Goal: Check status: Check status

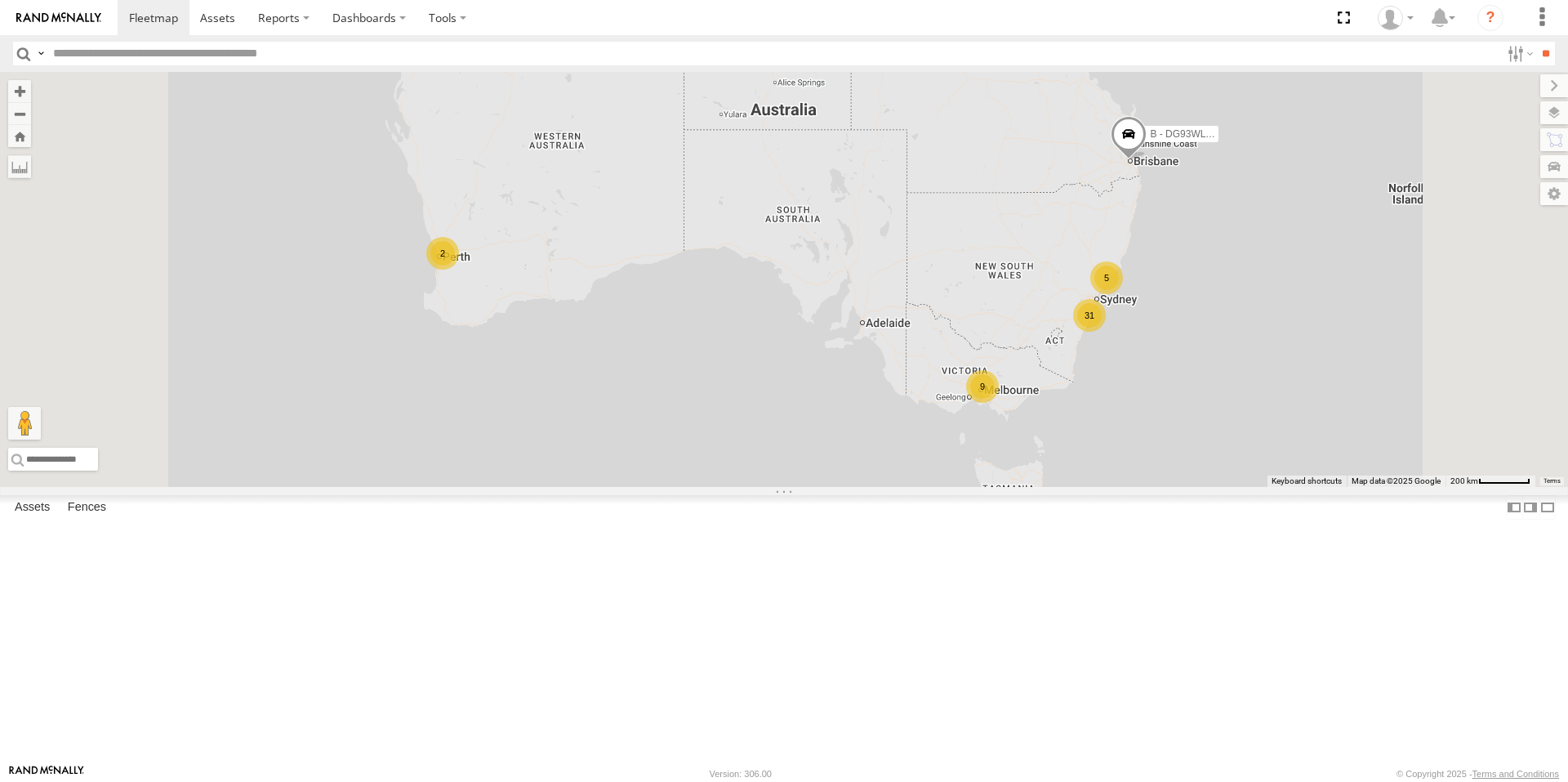
click at [999, 403] on div "9" at bounding box center [982, 386] width 33 height 33
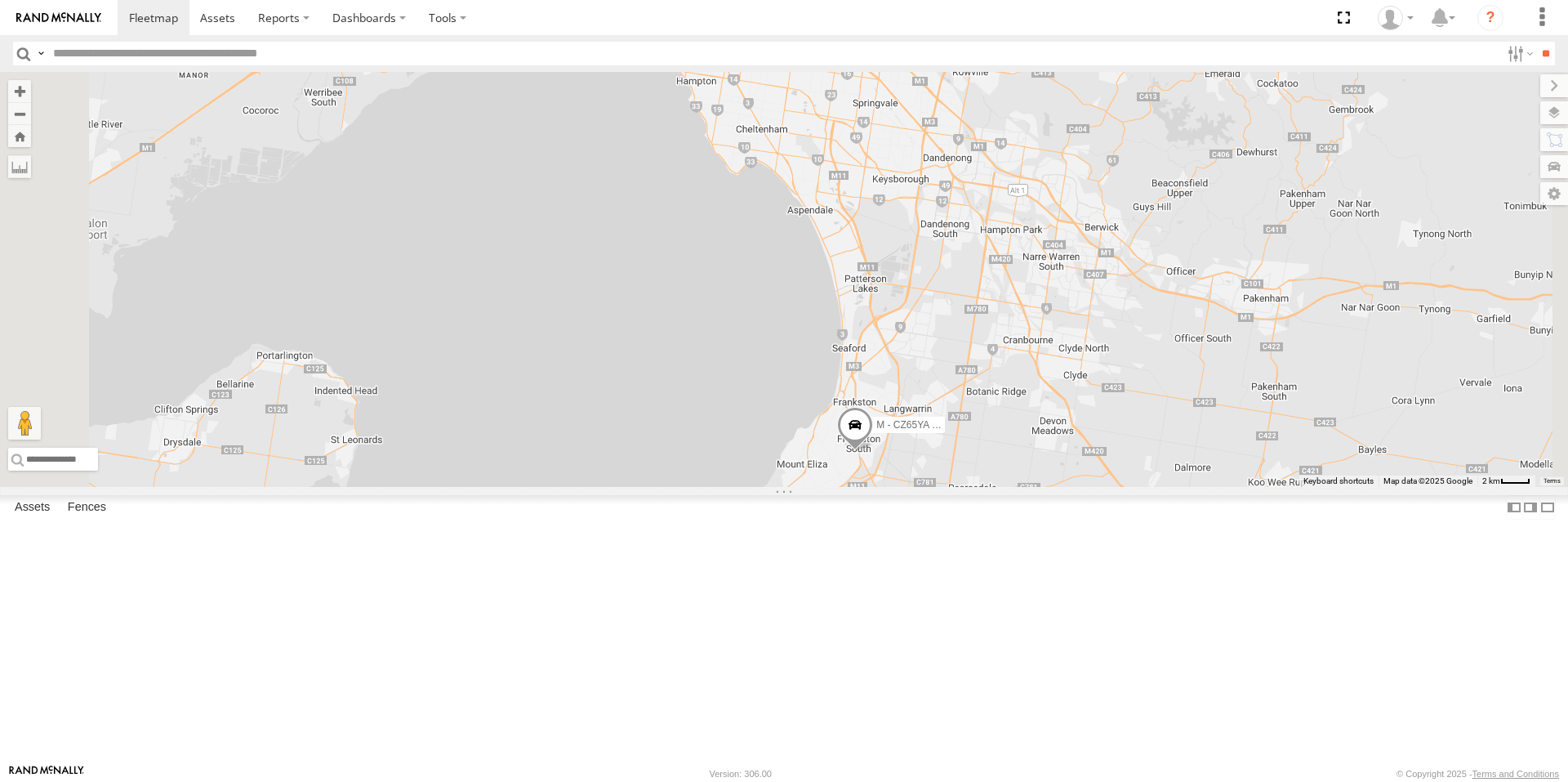
click at [873, 452] on span at bounding box center [855, 429] width 36 height 44
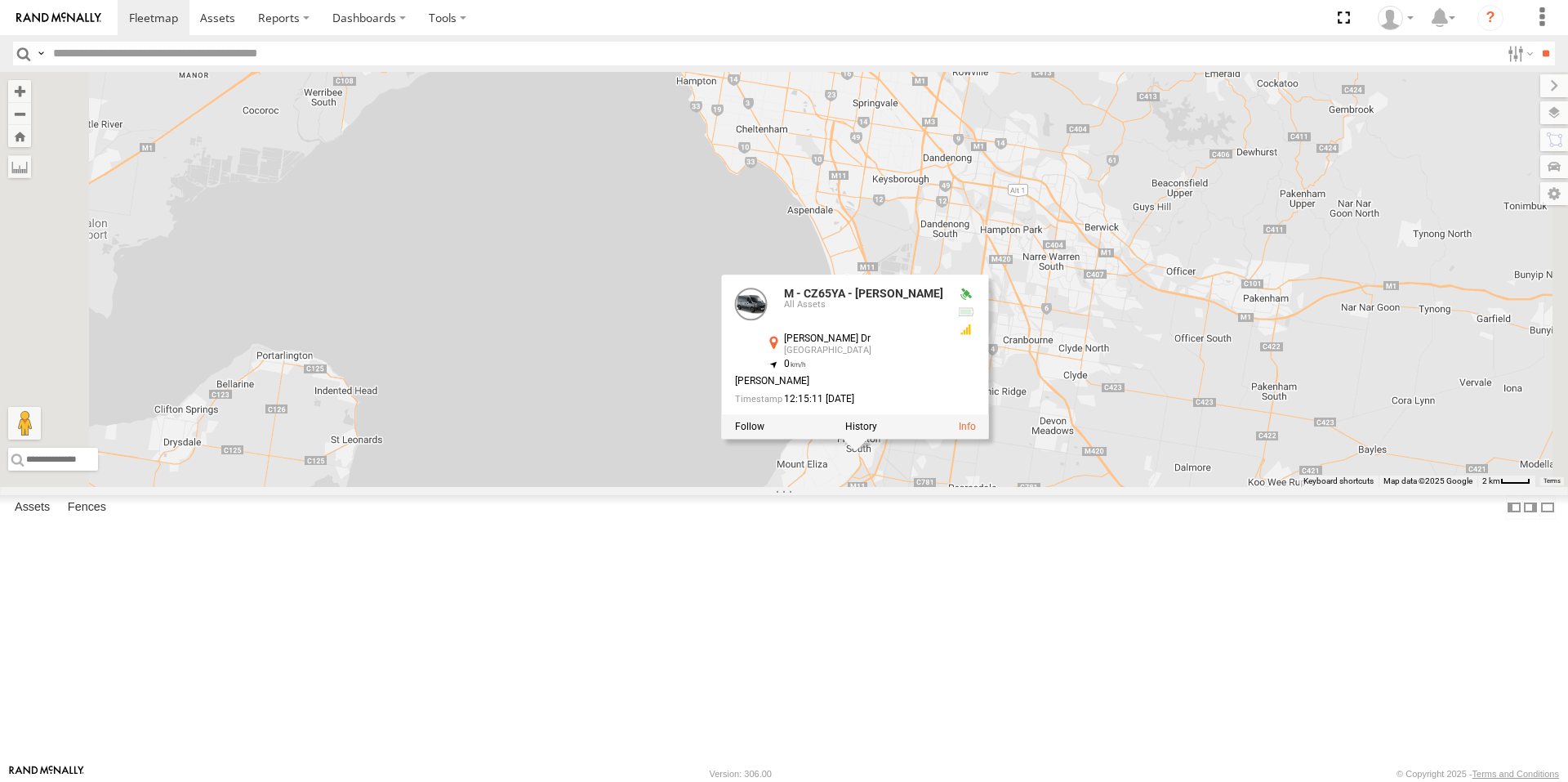
click at [870, 487] on div "B - DG93WL - [PERSON_NAME] M - EVN23K - [PERSON_NAME] M - 2DA6XD - [PERSON_NAME…" at bounding box center [784, 279] width 1568 height 415
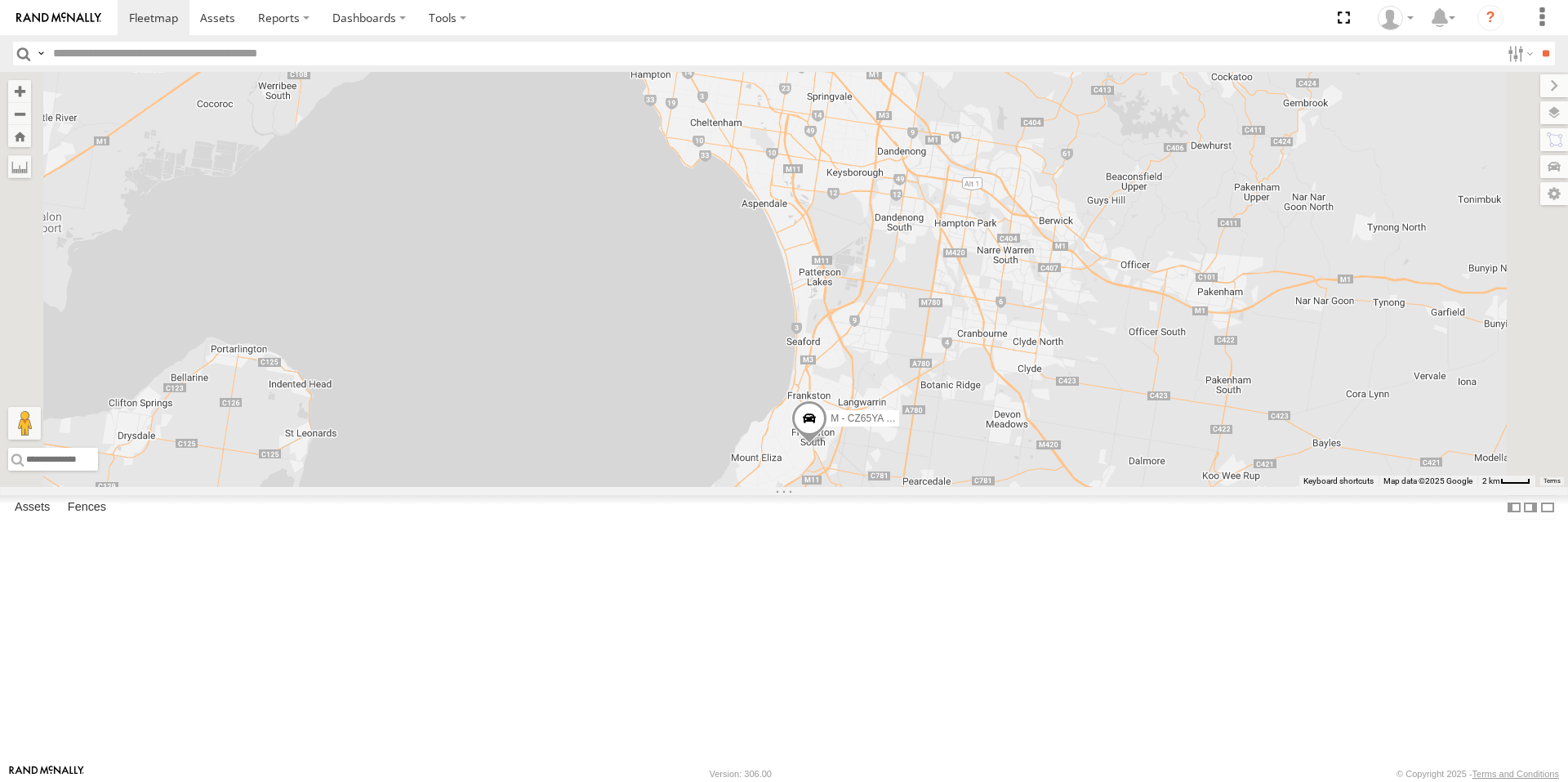
drag, startPoint x: 1167, startPoint y: 649, endPoint x: 1110, endPoint y: 639, distance: 57.9
click at [1110, 487] on div "B - DG93WL - [PERSON_NAME] M - EVN23K - [PERSON_NAME] M - 2DA6XD - [PERSON_NAME…" at bounding box center [784, 279] width 1568 height 415
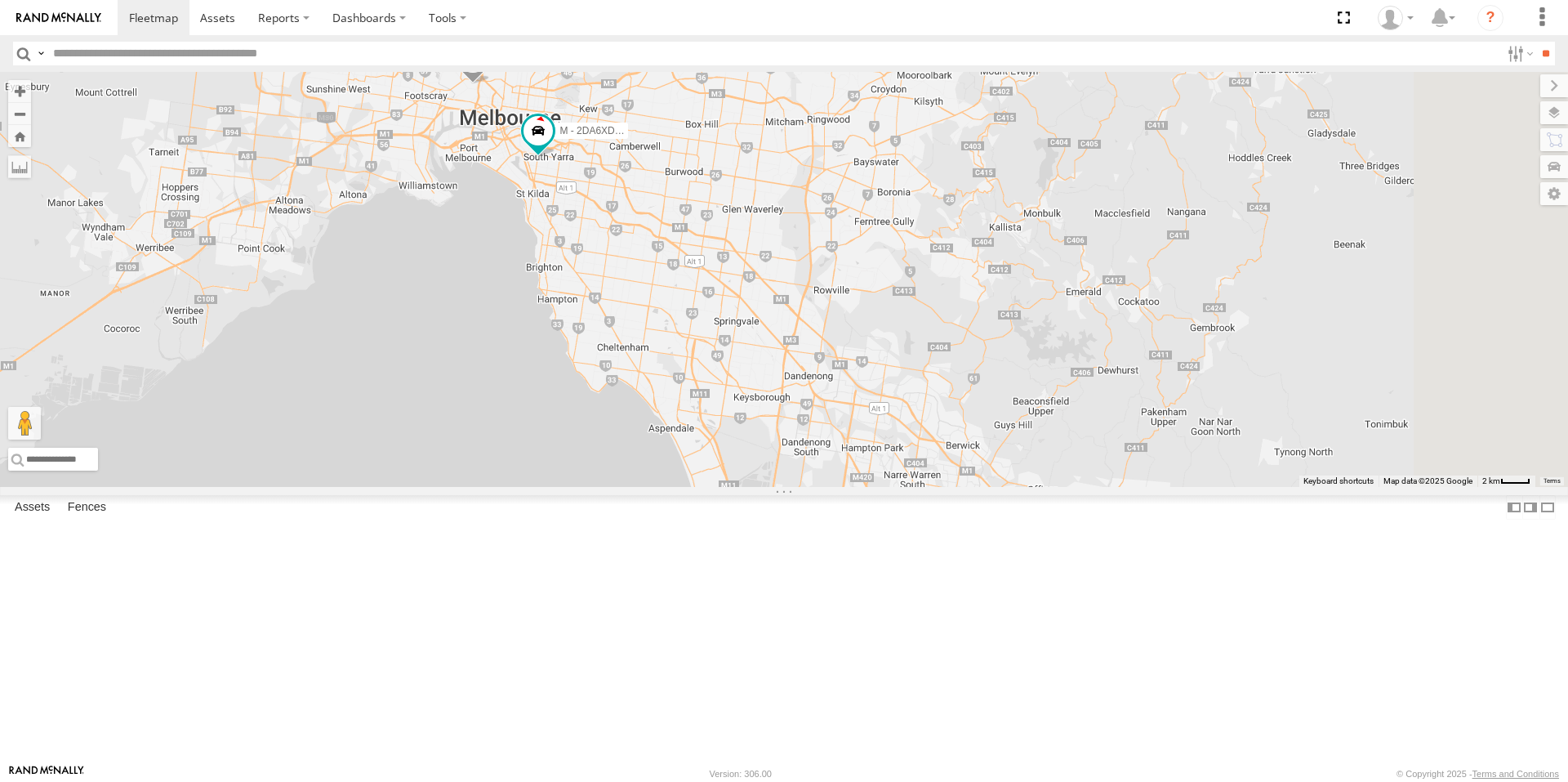
drag, startPoint x: 955, startPoint y: 538, endPoint x: 946, endPoint y: 559, distance: 22.8
click at [945, 487] on div "B - DG93WL - [PERSON_NAME] M - EVN23K - [PERSON_NAME] M - 2DA6XD - [PERSON_NAME…" at bounding box center [784, 279] width 1568 height 415
click at [552, 146] on span at bounding box center [539, 132] width 30 height 30
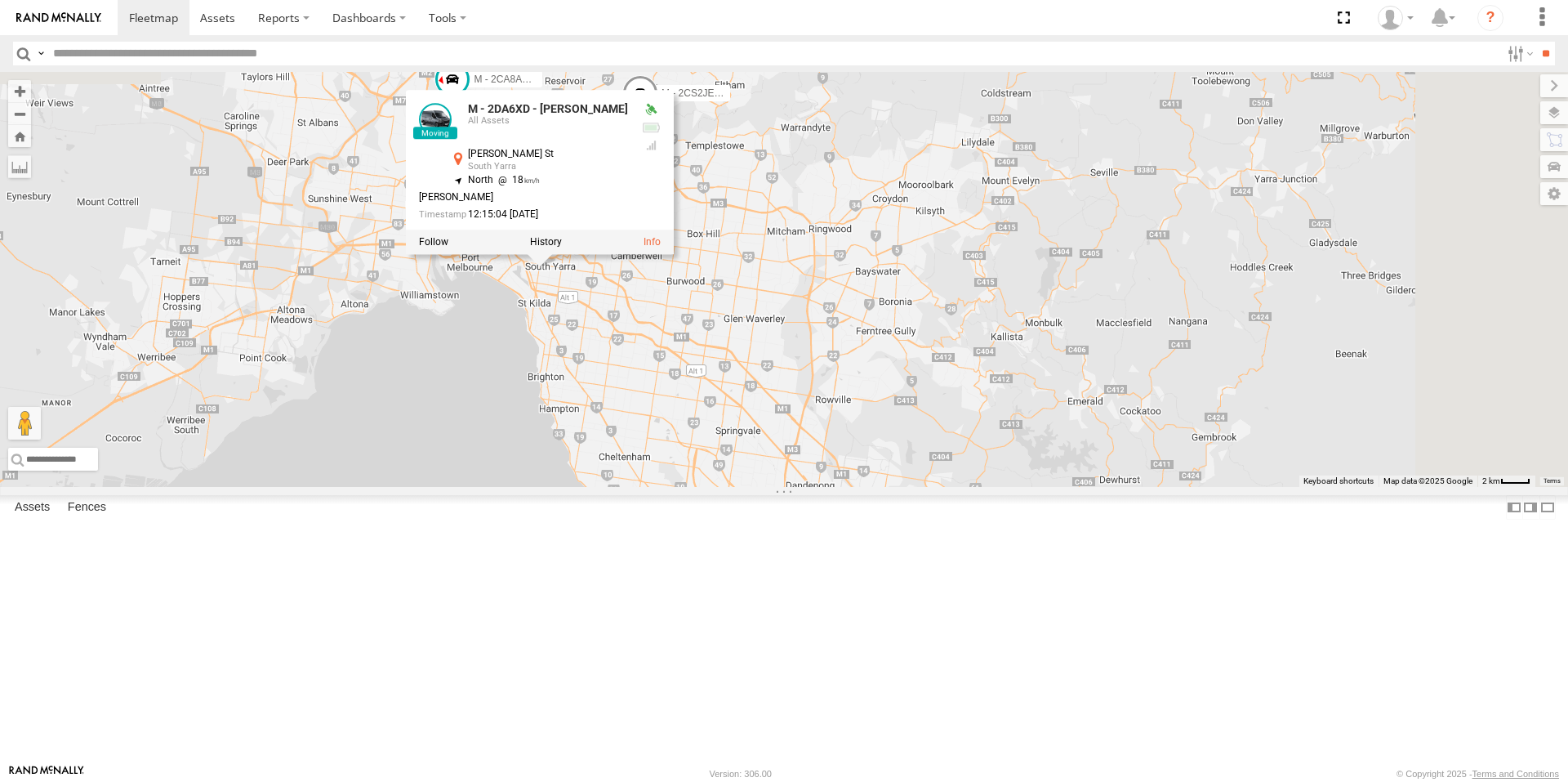
drag, startPoint x: 599, startPoint y: 535, endPoint x: 610, endPoint y: 660, distance: 125.5
click at [601, 487] on div "B - DG93WL - [PERSON_NAME] M - EVN23K - [PERSON_NAME] M - 2DA6XD - [PERSON_NAME…" at bounding box center [784, 279] width 1568 height 415
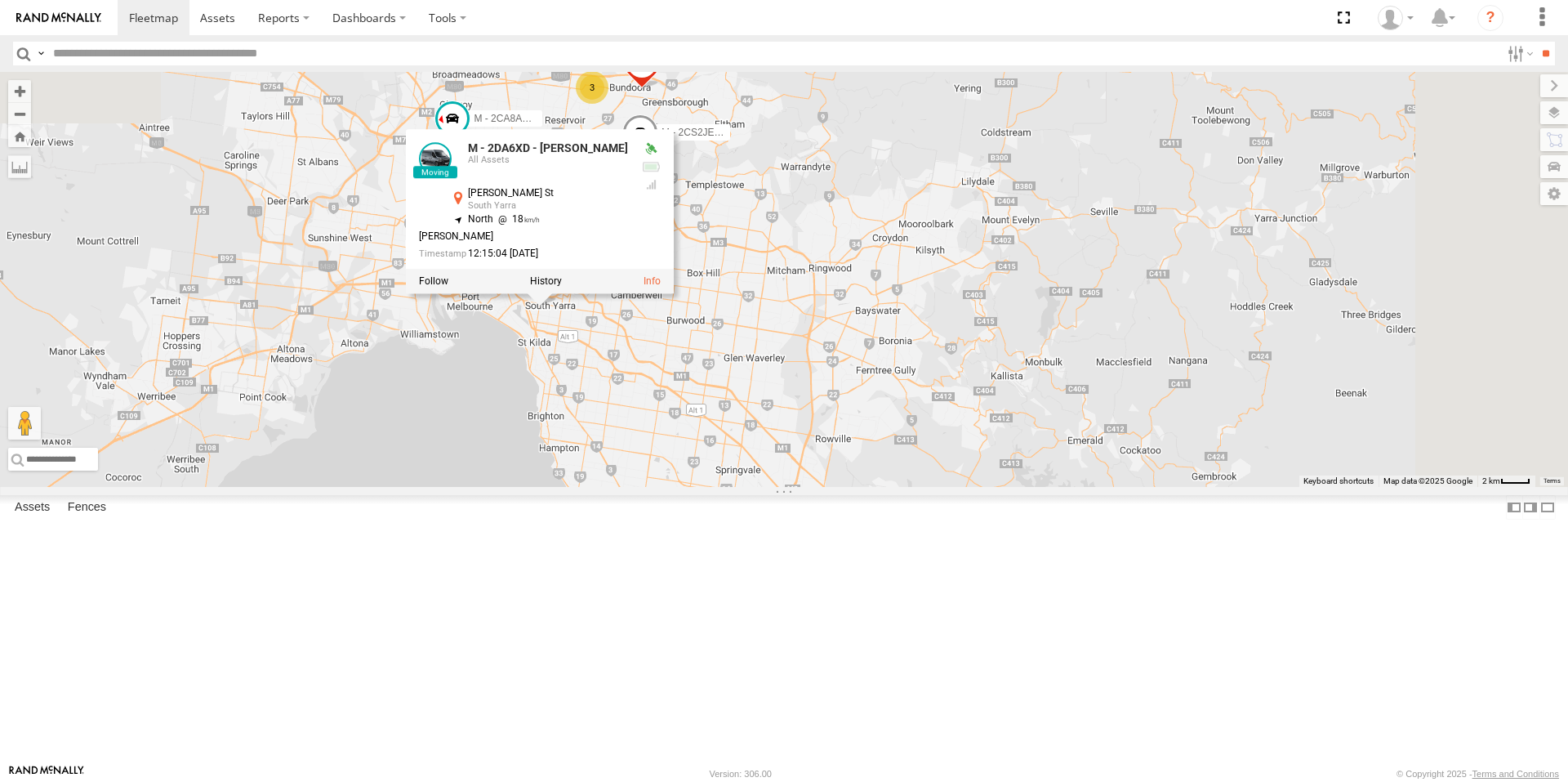
click at [682, 487] on div "B - DG93WL - [PERSON_NAME] M - EVN23K - [PERSON_NAME] M - 2DA6XD - [PERSON_NAME…" at bounding box center [784, 279] width 1568 height 415
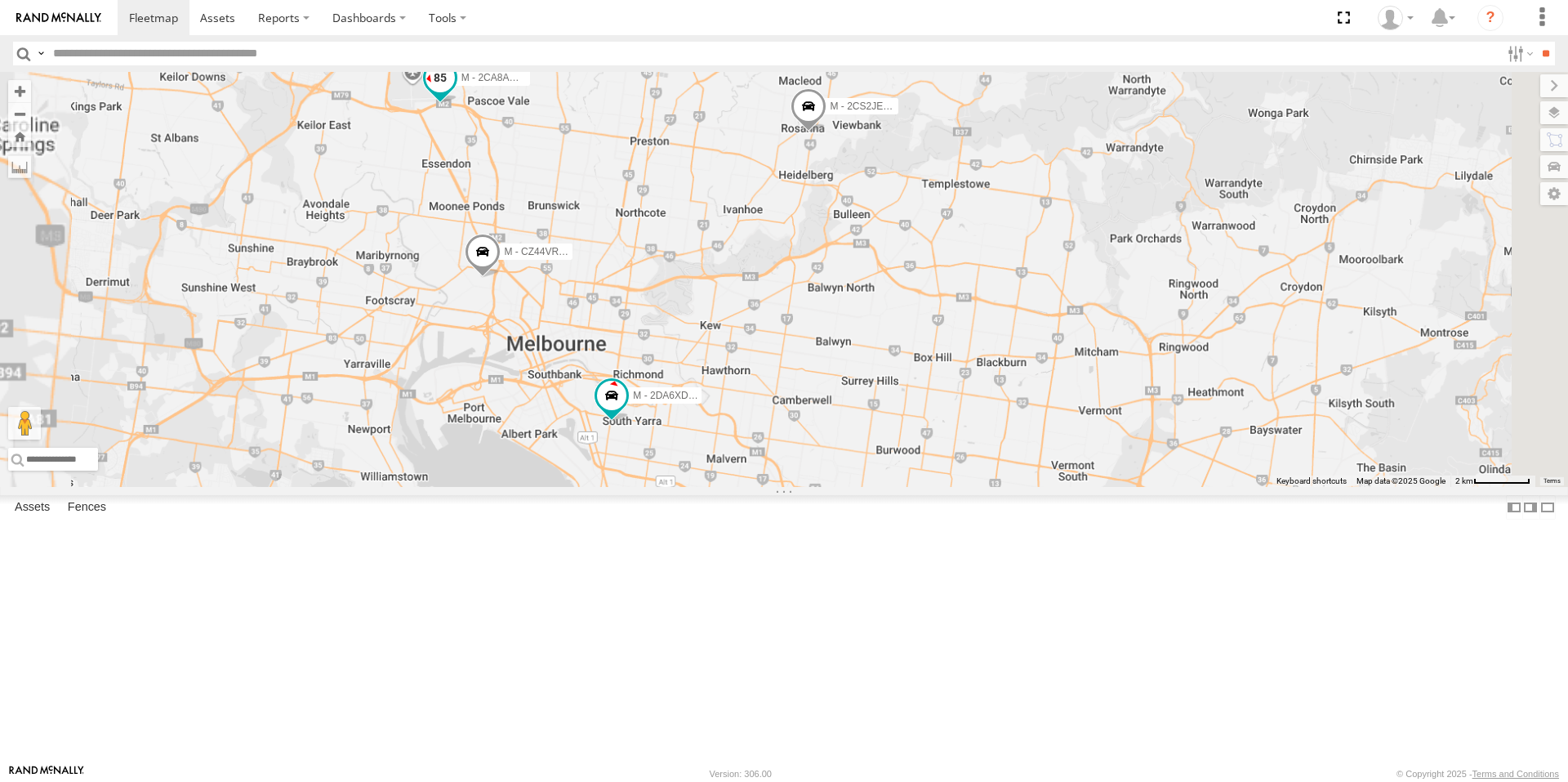
click at [458, 104] on span at bounding box center [440, 82] width 36 height 44
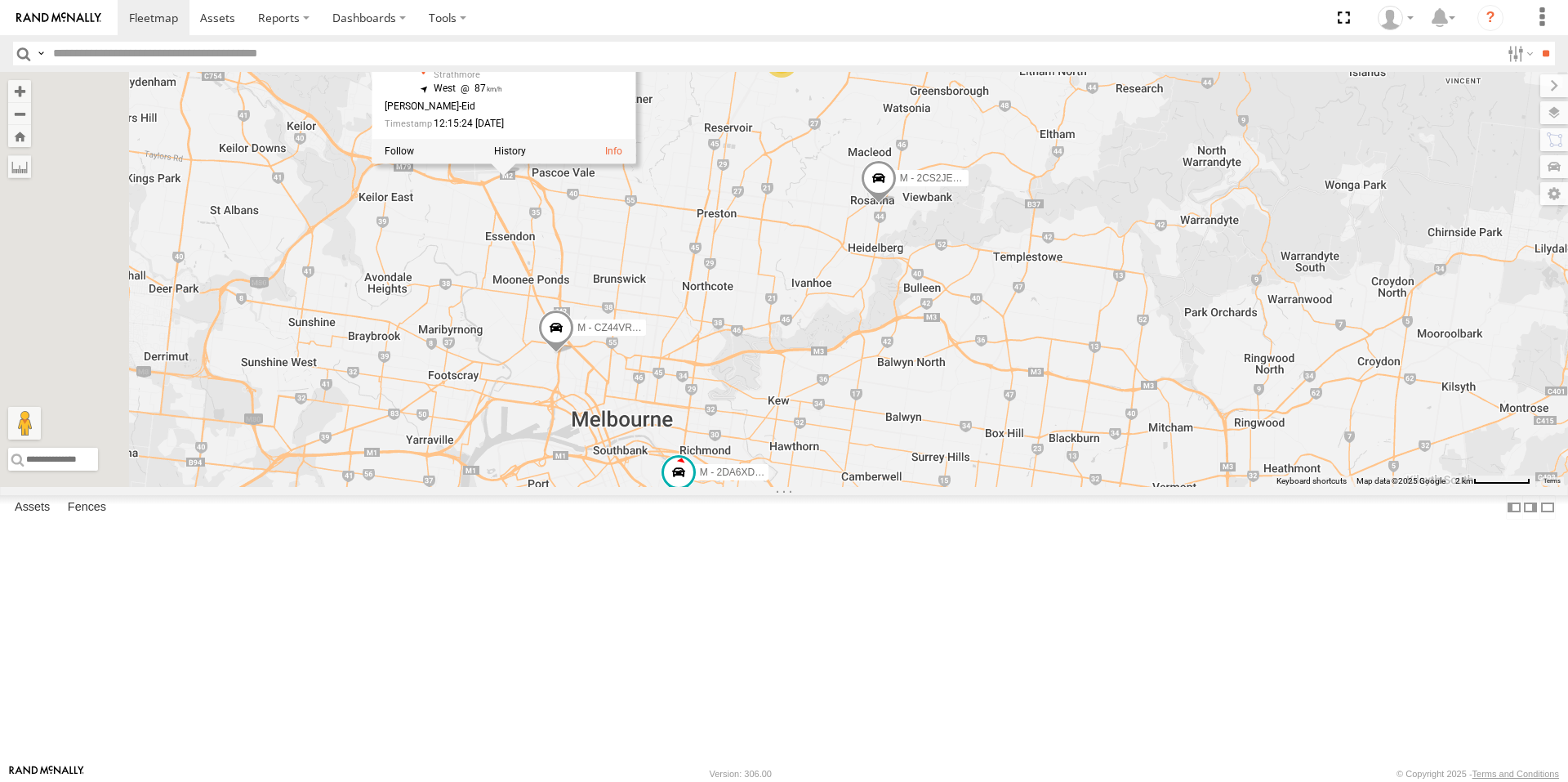
drag, startPoint x: 624, startPoint y: 322, endPoint x: 663, endPoint y: 354, distance: 50.4
click at [663, 354] on div "B - DG93WL - [PERSON_NAME] M - EVN23K - [PERSON_NAME] M - 2DA6XD - [PERSON_NAME…" at bounding box center [784, 279] width 1568 height 415
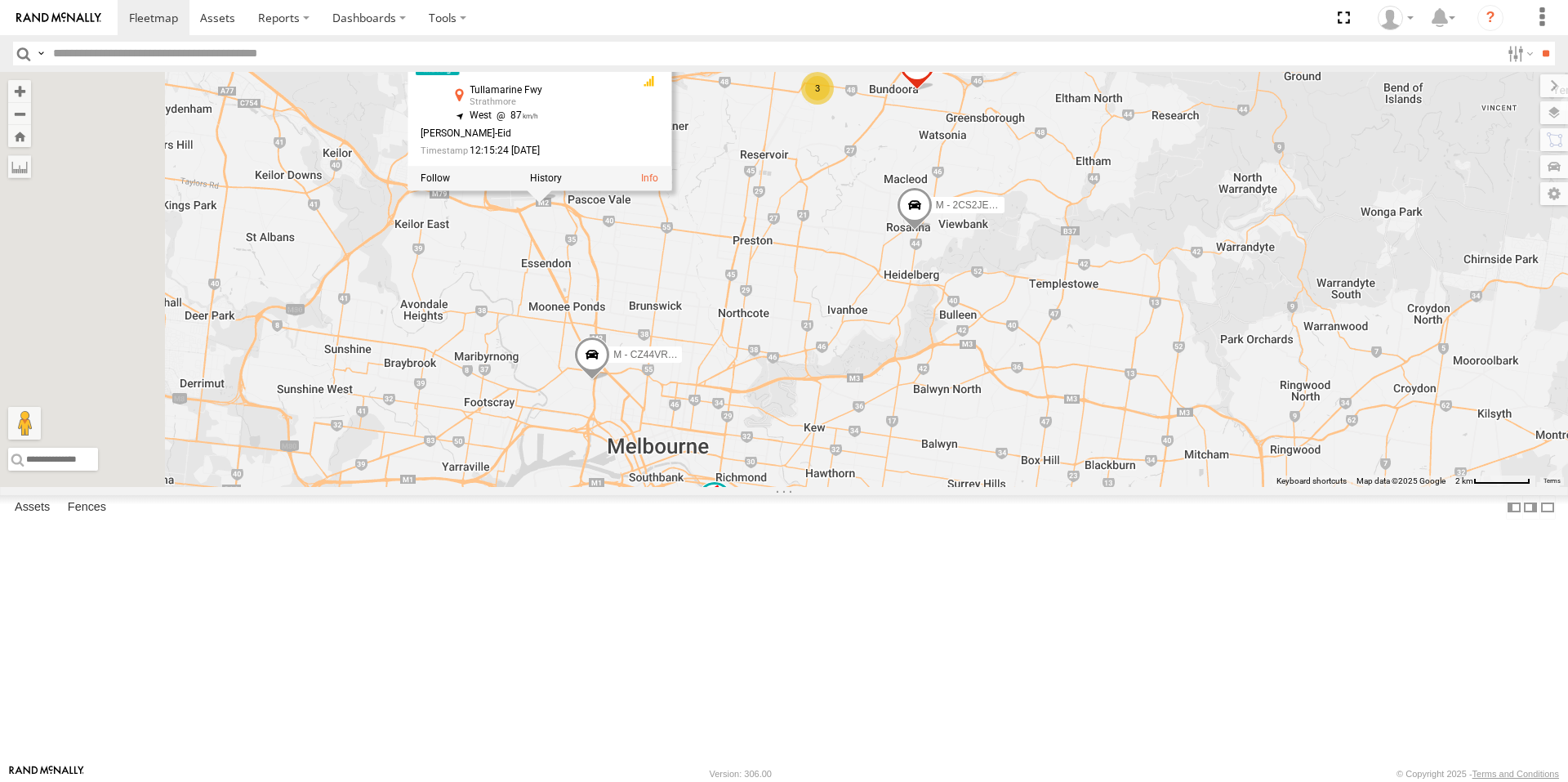
click at [650, 351] on div "B - DG93WL - [PERSON_NAME] M - EVN23K - [PERSON_NAME] M - 2DA6XD - [PERSON_NAME…" at bounding box center [784, 279] width 1568 height 415
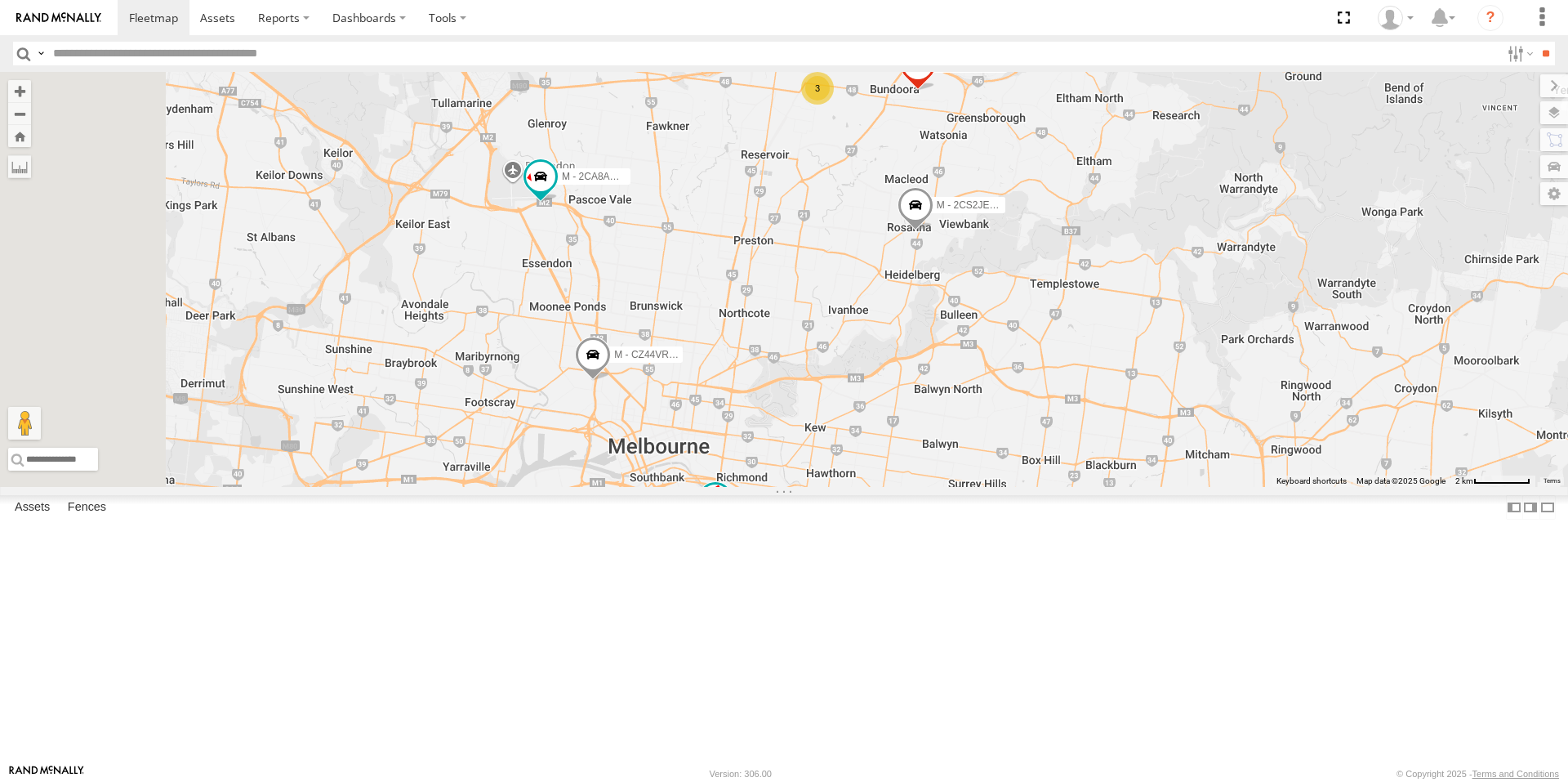
click at [1145, 326] on div "B - DG93WL - [PERSON_NAME] M - EVN23K - [PERSON_NAME] M - 2DA6XD - [PERSON_NAME…" at bounding box center [784, 279] width 1568 height 415
click at [933, 231] on span at bounding box center [915, 209] width 36 height 44
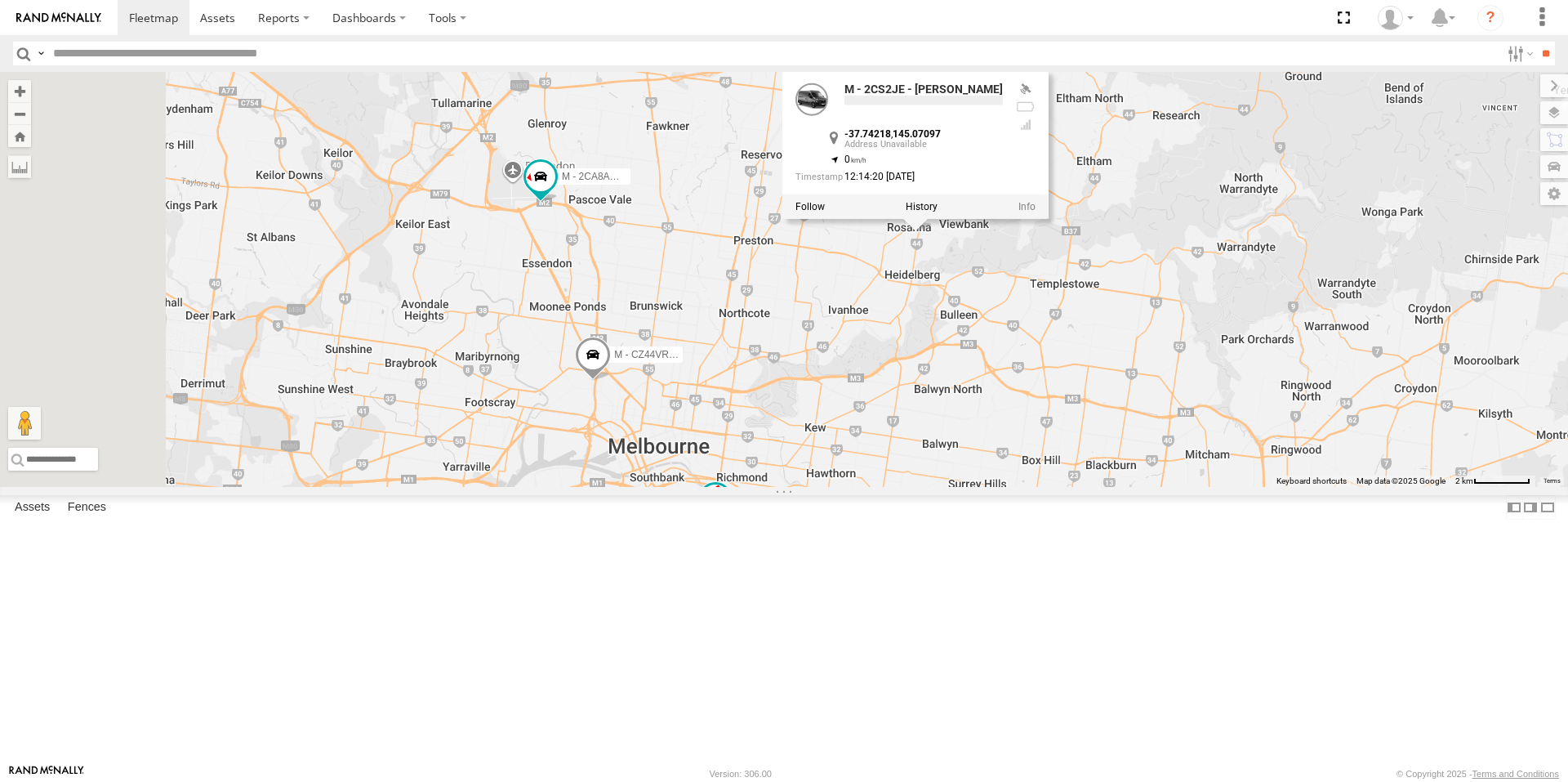
click at [1126, 405] on div "B - DG93WL - [PERSON_NAME] M - EVN23K - [PERSON_NAME] M - 2DA6XD - [PERSON_NAME…" at bounding box center [784, 279] width 1568 height 415
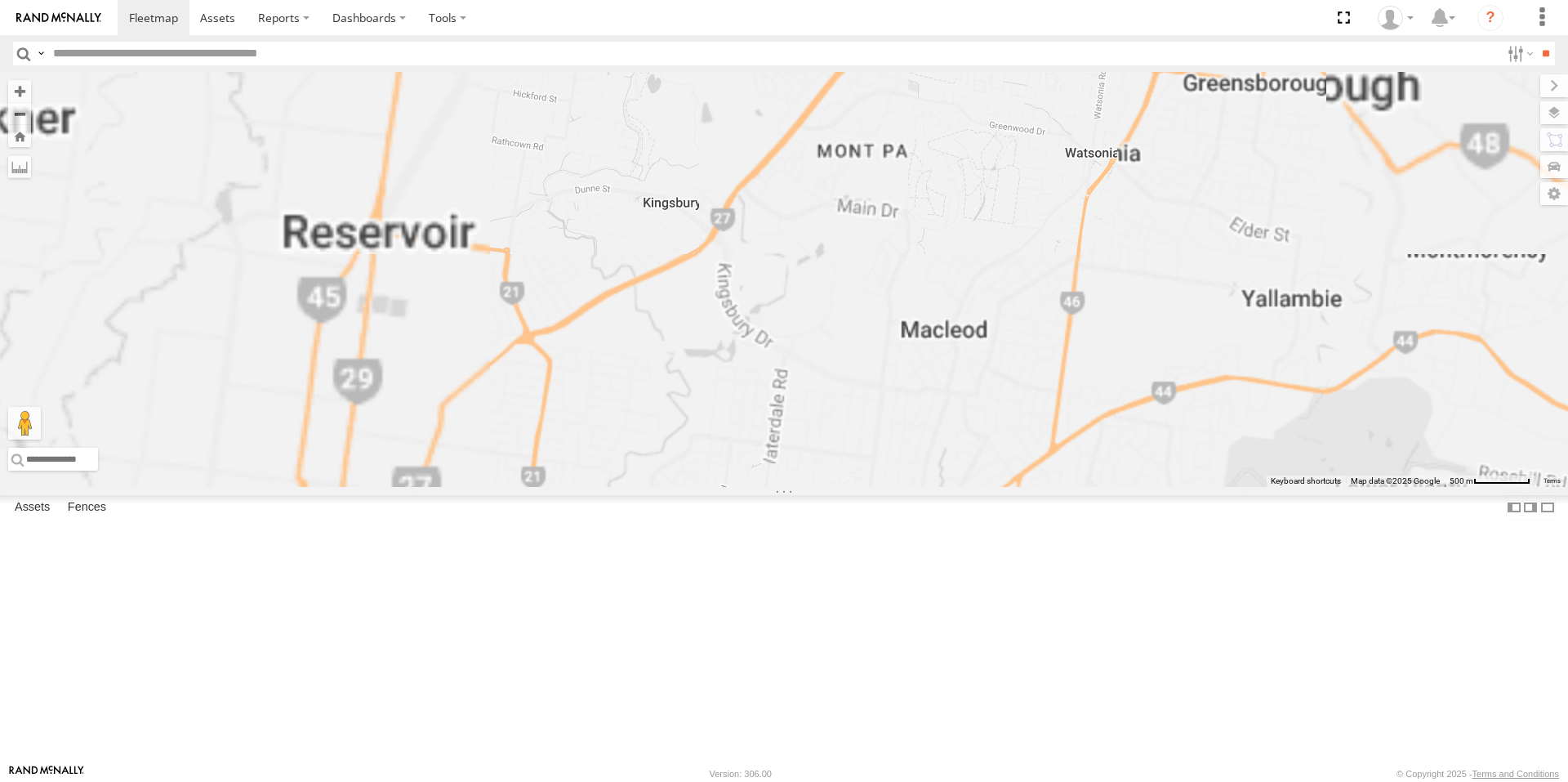
drag, startPoint x: 1007, startPoint y: 125, endPoint x: 1036, endPoint y: 467, distance: 343.2
click at [1036, 467] on div "B - DG93WL - [PERSON_NAME] M - EVN23K - [PERSON_NAME] M - 2DA6XD - [PERSON_NAME…" at bounding box center [784, 279] width 1568 height 415
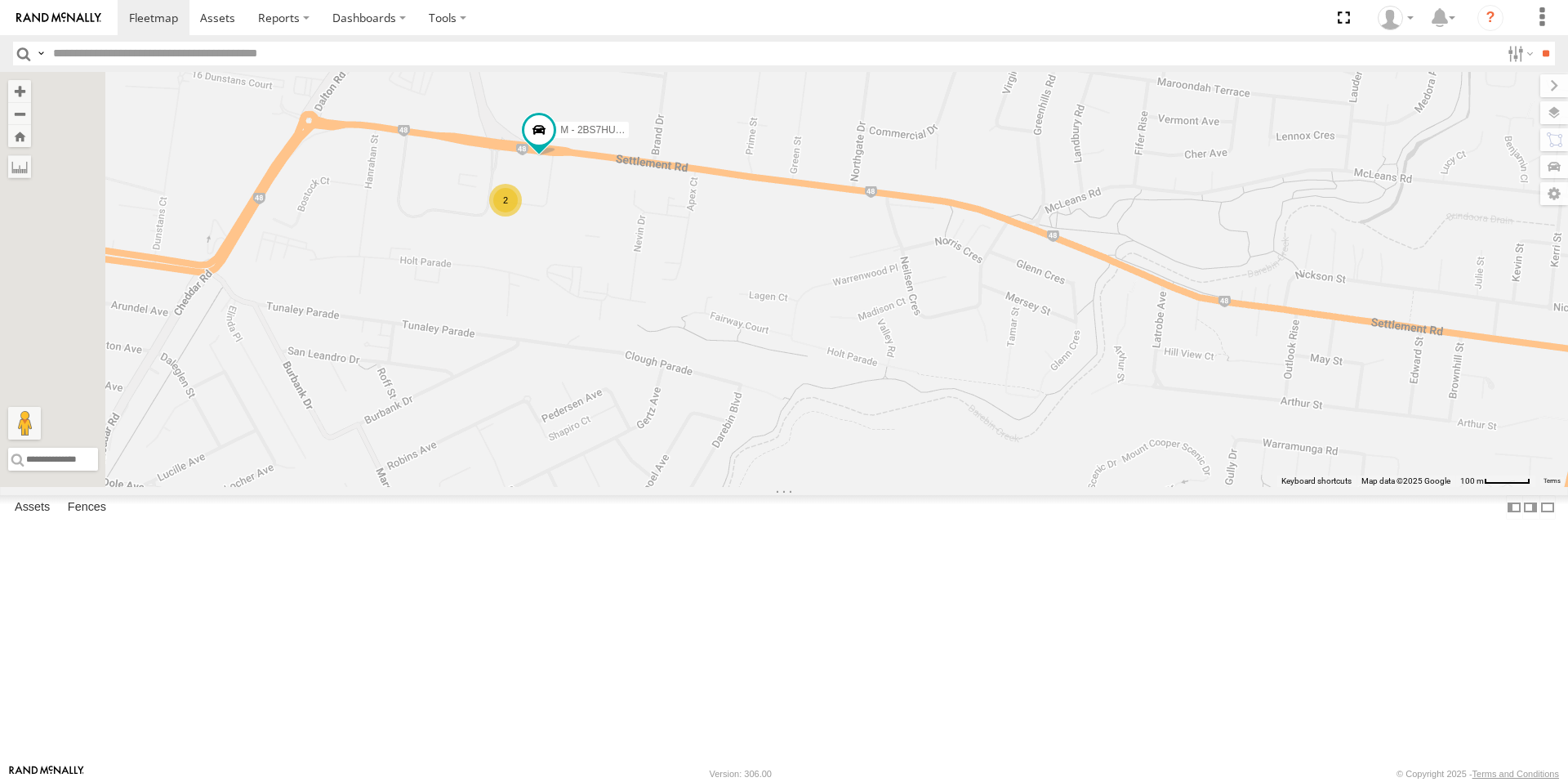
drag, startPoint x: 725, startPoint y: 363, endPoint x: 841, endPoint y: 382, distance: 117.5
click at [841, 382] on div "B - DG93WL - [PERSON_NAME] M - EVN23K - [PERSON_NAME] M - 2DA6XD - [PERSON_NAME…" at bounding box center [784, 279] width 1568 height 415
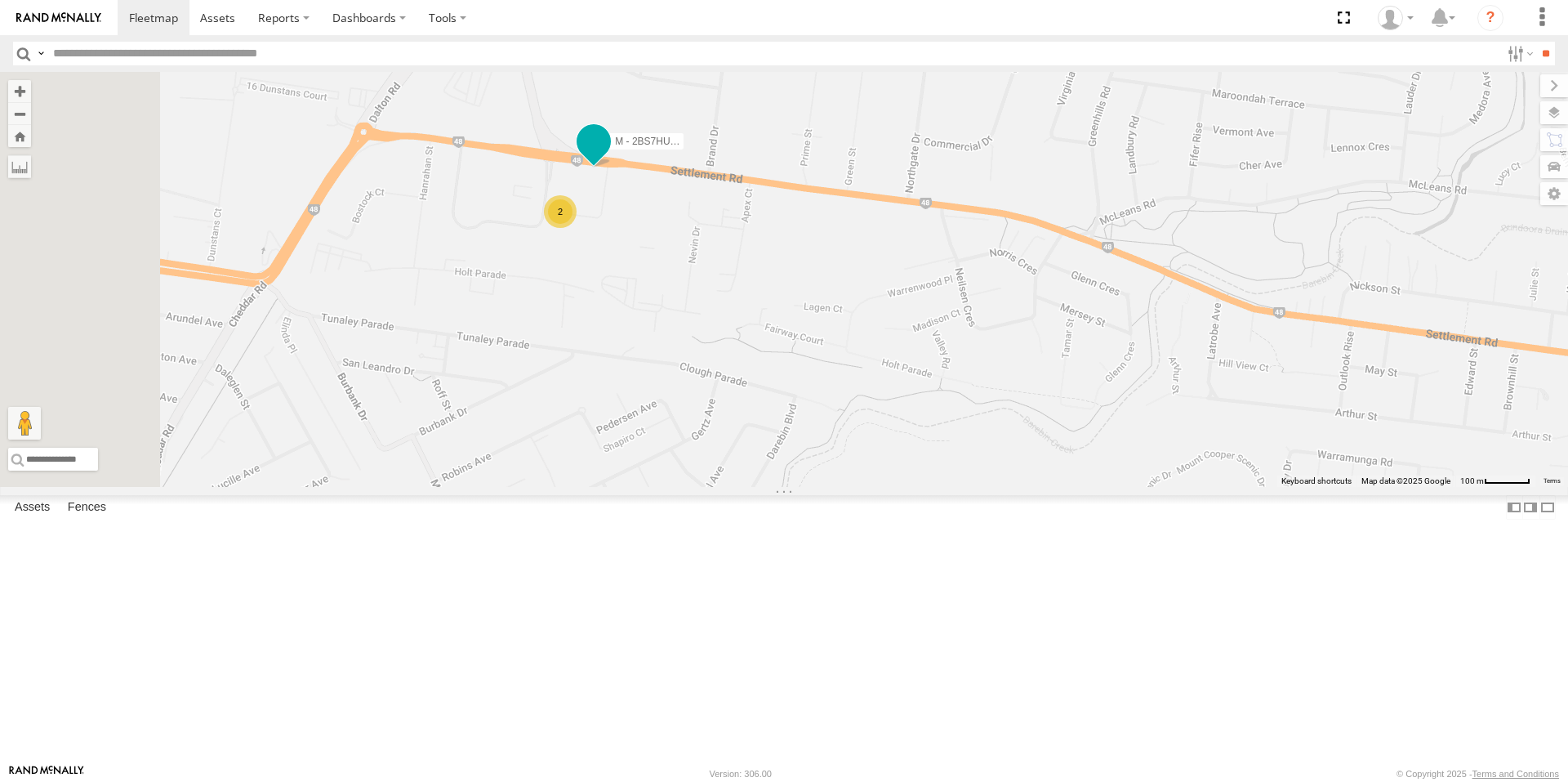
click at [612, 168] on span at bounding box center [594, 145] width 36 height 44
click at [847, 347] on div "B - DG93WL - [PERSON_NAME] M - EVN23K - [PERSON_NAME] M - 2DA6XD - [PERSON_NAME…" at bounding box center [784, 279] width 1568 height 415
